Goal: Task Accomplishment & Management: Use online tool/utility

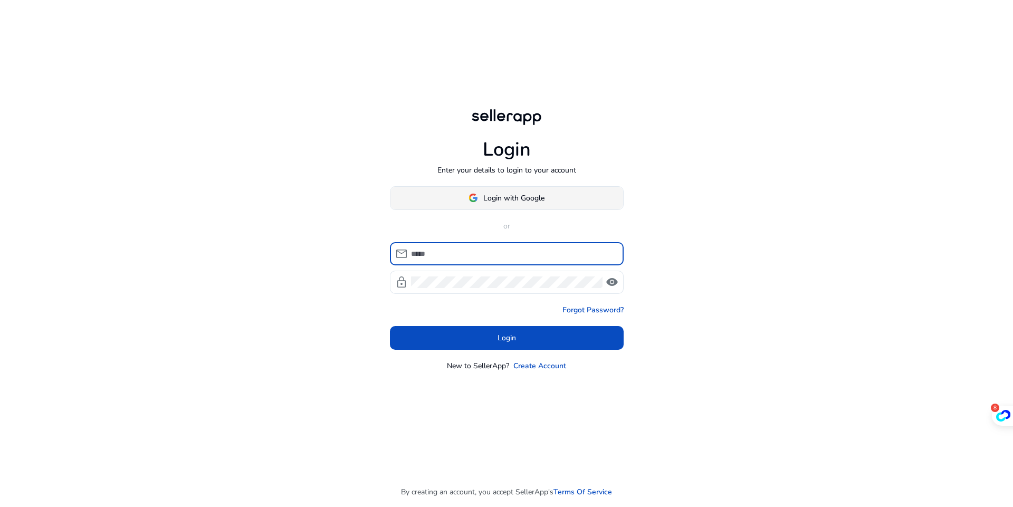
click at [502, 195] on span "Login with Google" at bounding box center [513, 198] width 61 height 11
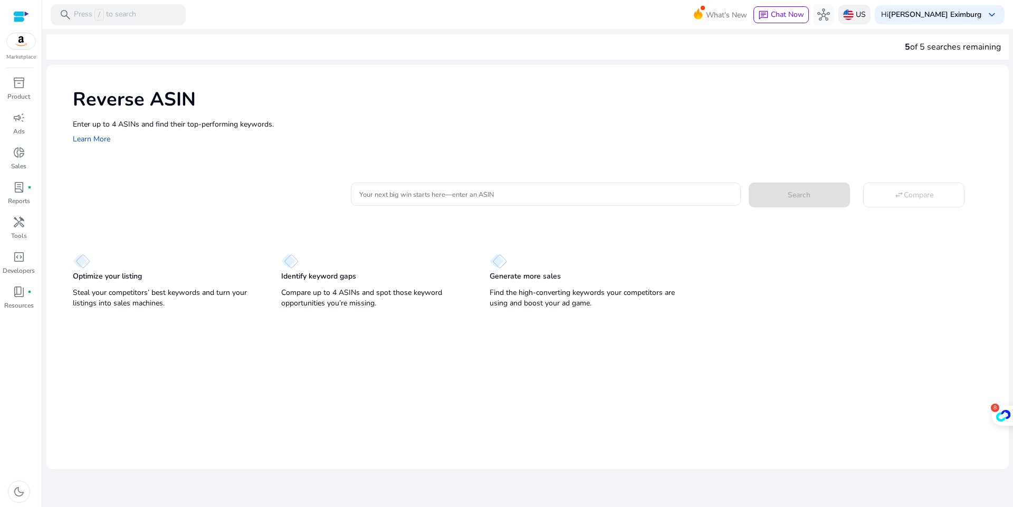
click at [865, 14] on p "US" at bounding box center [860, 14] width 10 height 18
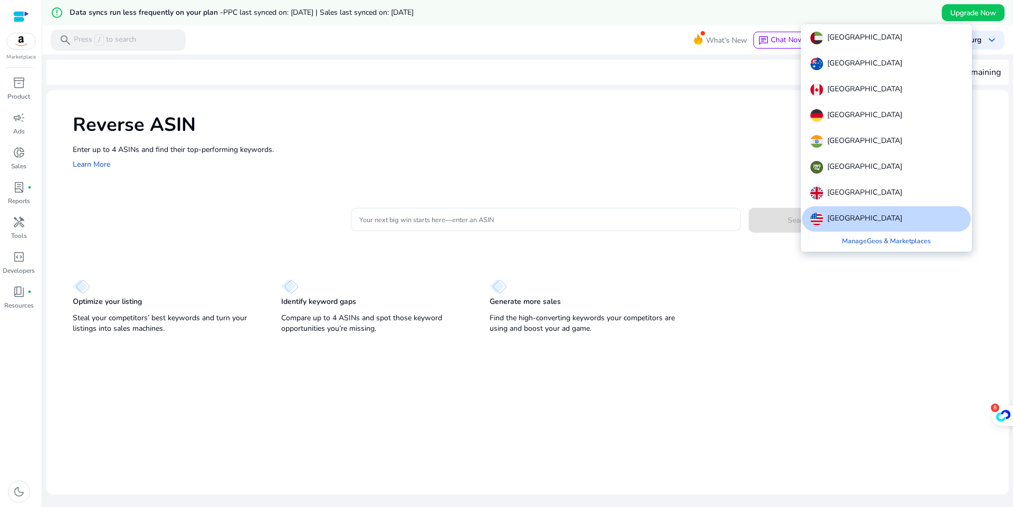
click at [633, 399] on div at bounding box center [506, 253] width 1013 height 507
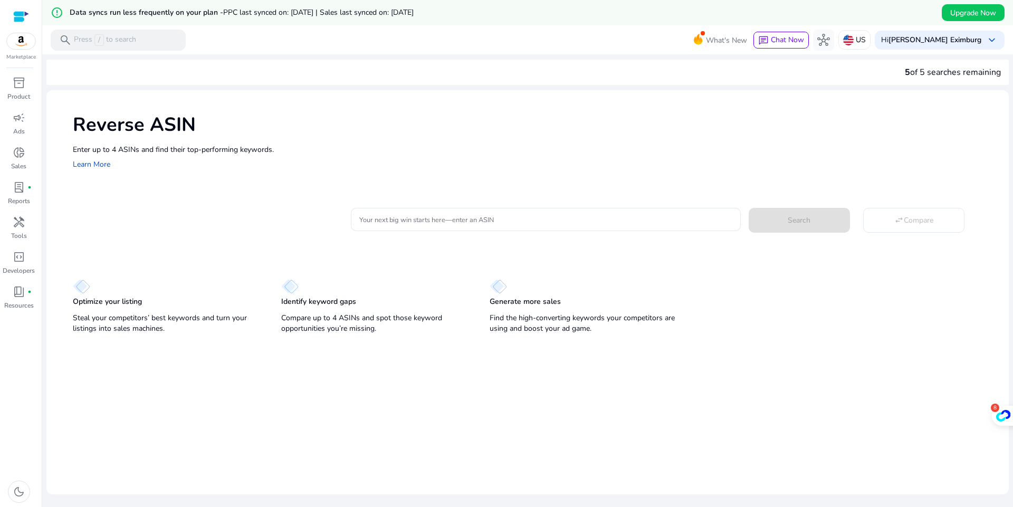
click at [912, 73] on div "5 of 5 searches remaining" at bounding box center [953, 72] width 96 height 13
click at [424, 223] on input "Your next big win starts here—enter an ASIN" at bounding box center [545, 220] width 372 height 12
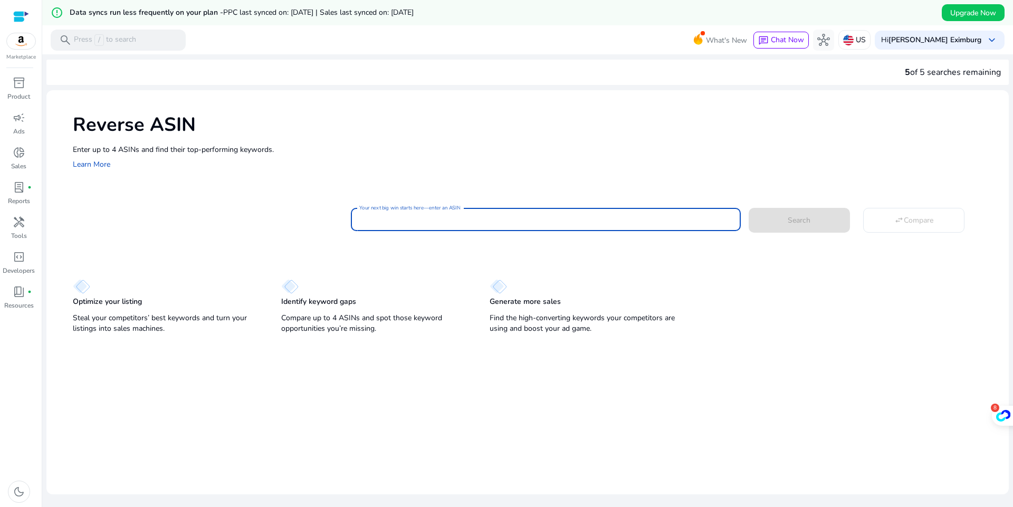
click at [927, 71] on div "5 of 5 searches remaining" at bounding box center [953, 72] width 96 height 13
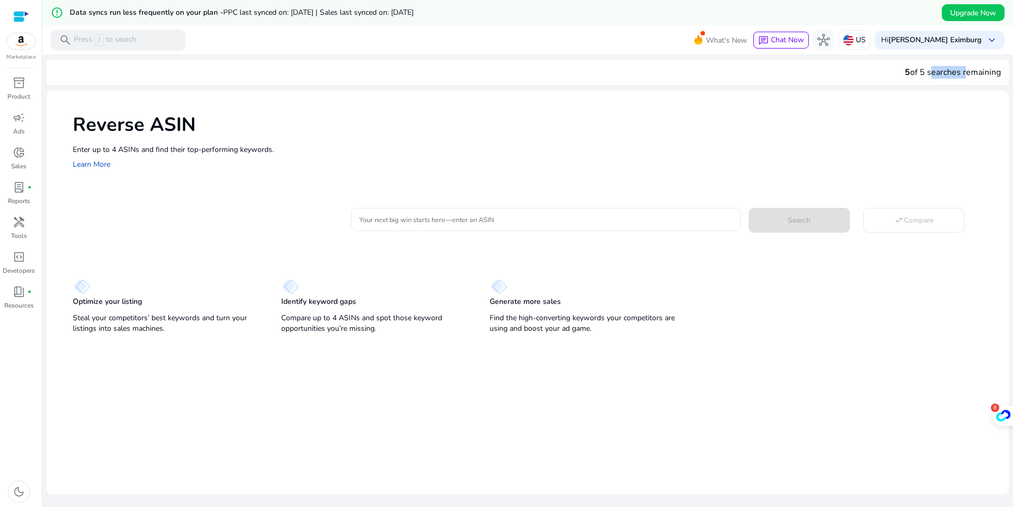
click at [927, 71] on div "5 of 5 searches remaining" at bounding box center [953, 72] width 96 height 13
click at [15, 45] on img at bounding box center [21, 41] width 28 height 16
click at [157, 154] on p "Enter up to 4 ASINs and find their top-performing keywords." at bounding box center [535, 149] width 925 height 11
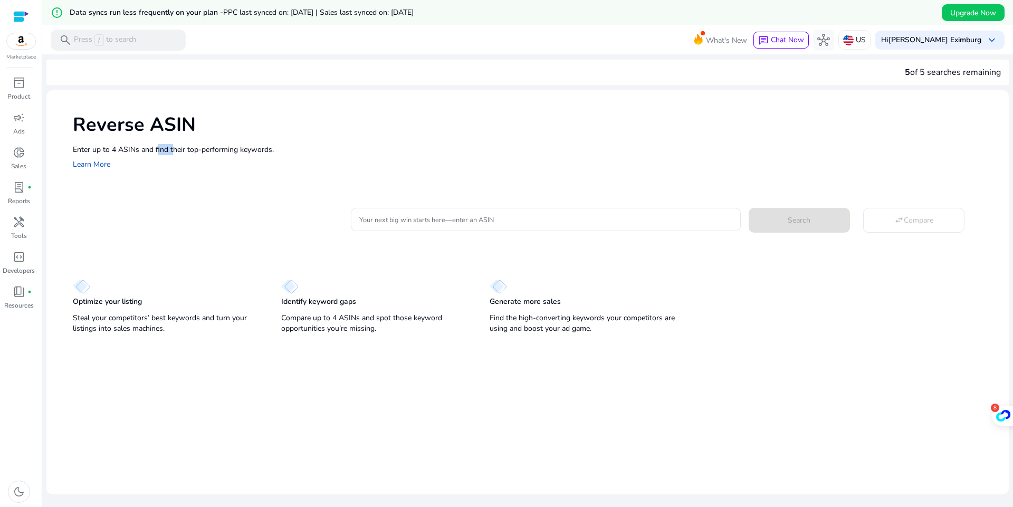
click at [157, 154] on p "Enter up to 4 ASINs and find their top-performing keywords." at bounding box center [535, 149] width 925 height 11
click at [916, 71] on div "5 of 5 searches remaining" at bounding box center [953, 72] width 96 height 13
click at [477, 216] on input "Your next big win starts here—enter an ASIN" at bounding box center [545, 220] width 372 height 12
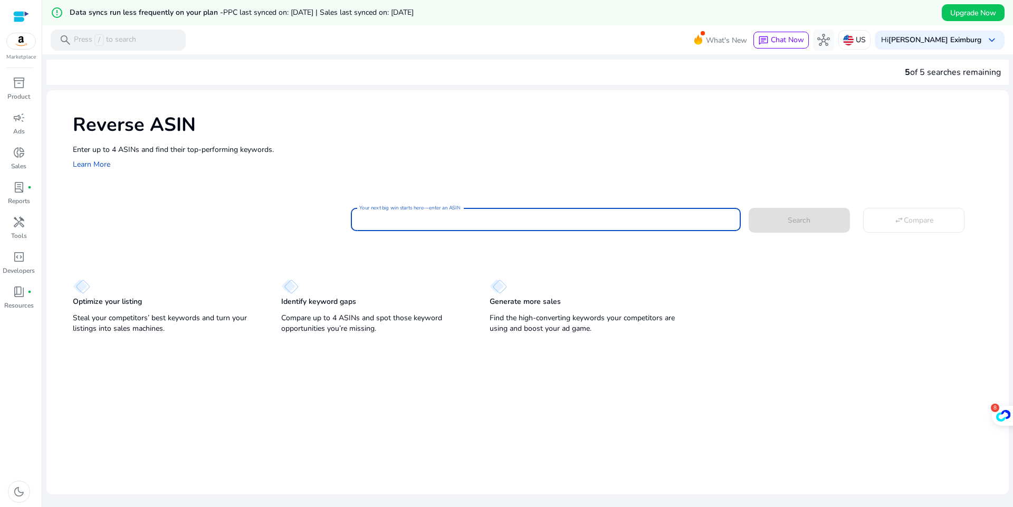
click at [381, 218] on input "Your next big win starts here—enter an ASIN" at bounding box center [545, 220] width 372 height 12
paste input "**********"
type input "**********"
click at [815, 220] on span at bounding box center [798, 219] width 101 height 25
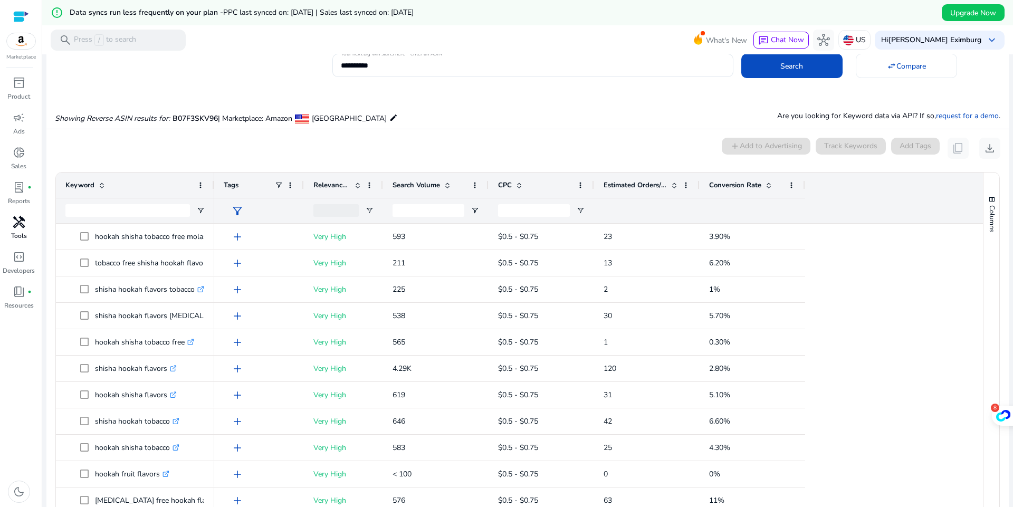
click at [17, 231] on p "Tools" at bounding box center [19, 235] width 16 height 9
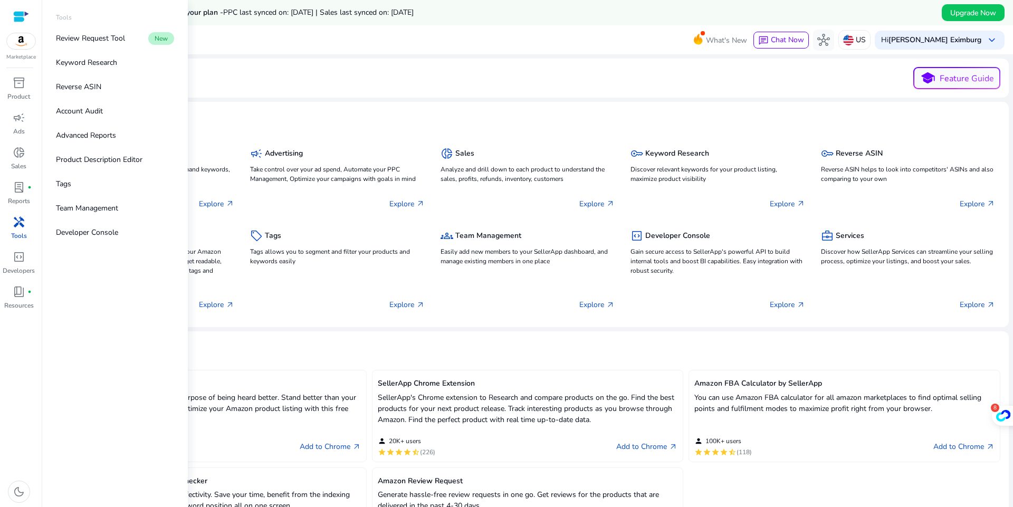
click at [17, 231] on p "Tools" at bounding box center [19, 235] width 16 height 9
click at [99, 134] on p "Advanced Reports" at bounding box center [86, 135] width 60 height 11
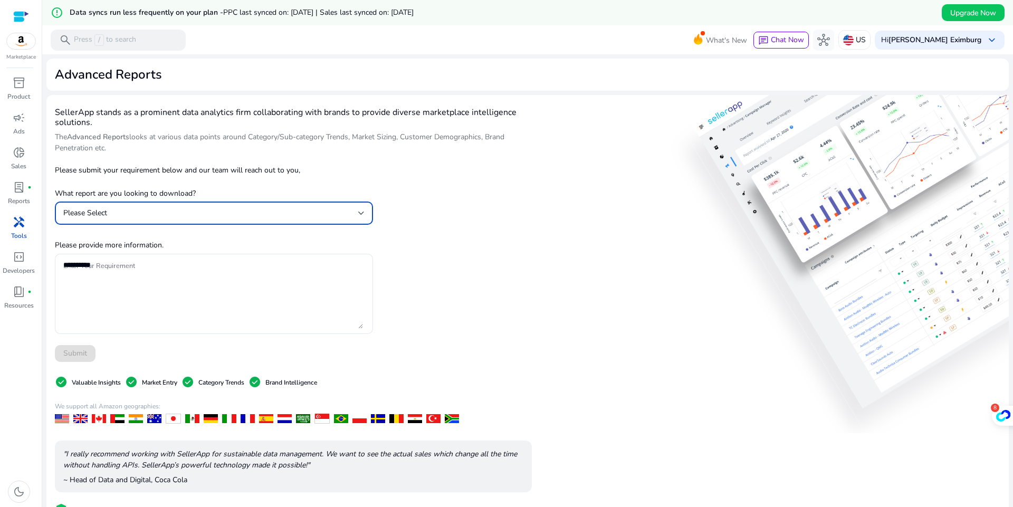
click at [118, 213] on div "Please Select" at bounding box center [210, 213] width 295 height 12
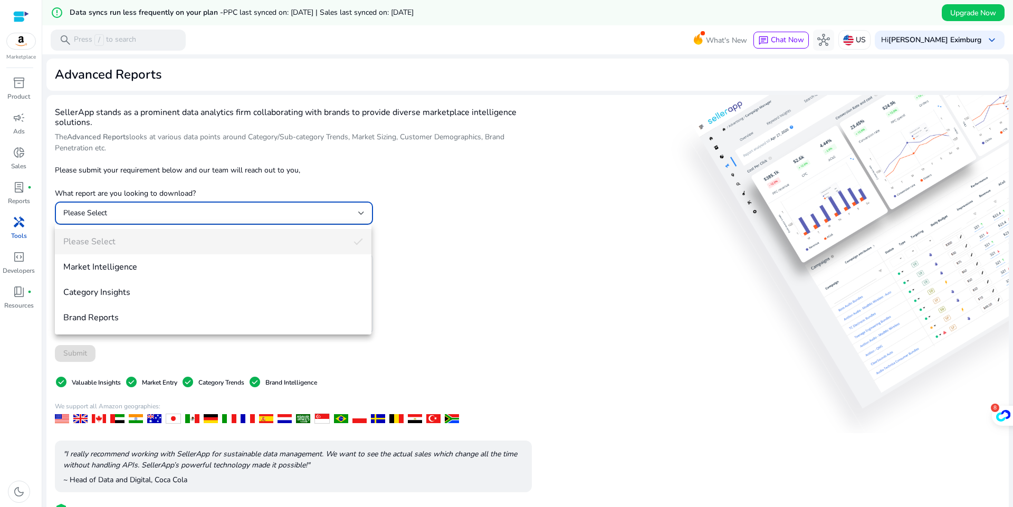
click at [500, 272] on div at bounding box center [506, 253] width 1013 height 507
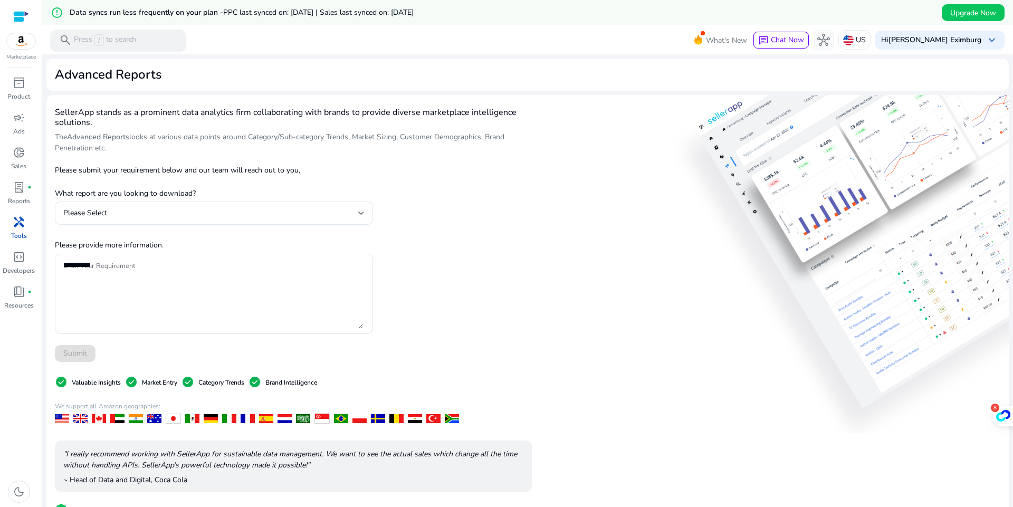
click at [99, 46] on span "/" at bounding box center [98, 40] width 9 height 12
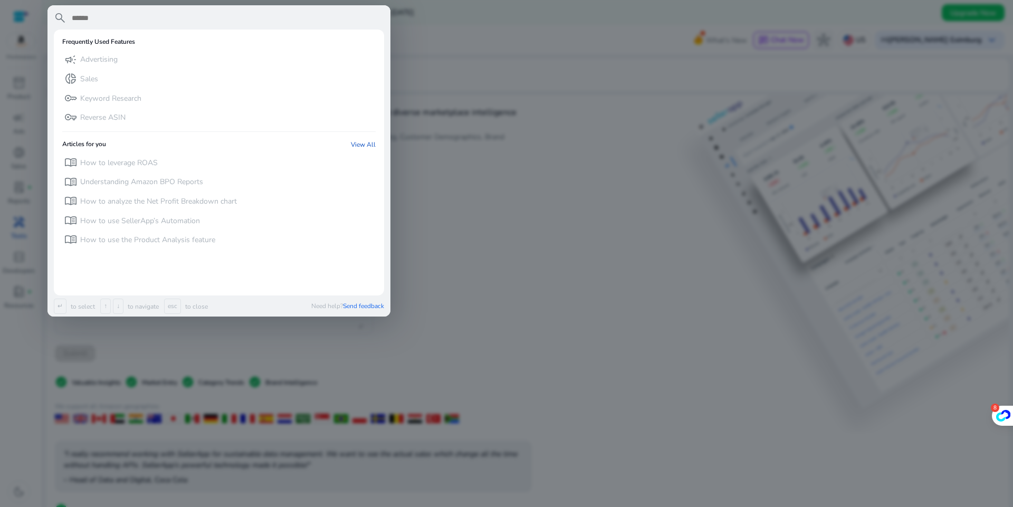
click at [623, 251] on div at bounding box center [506, 253] width 1013 height 507
